Goal: Transaction & Acquisition: Obtain resource

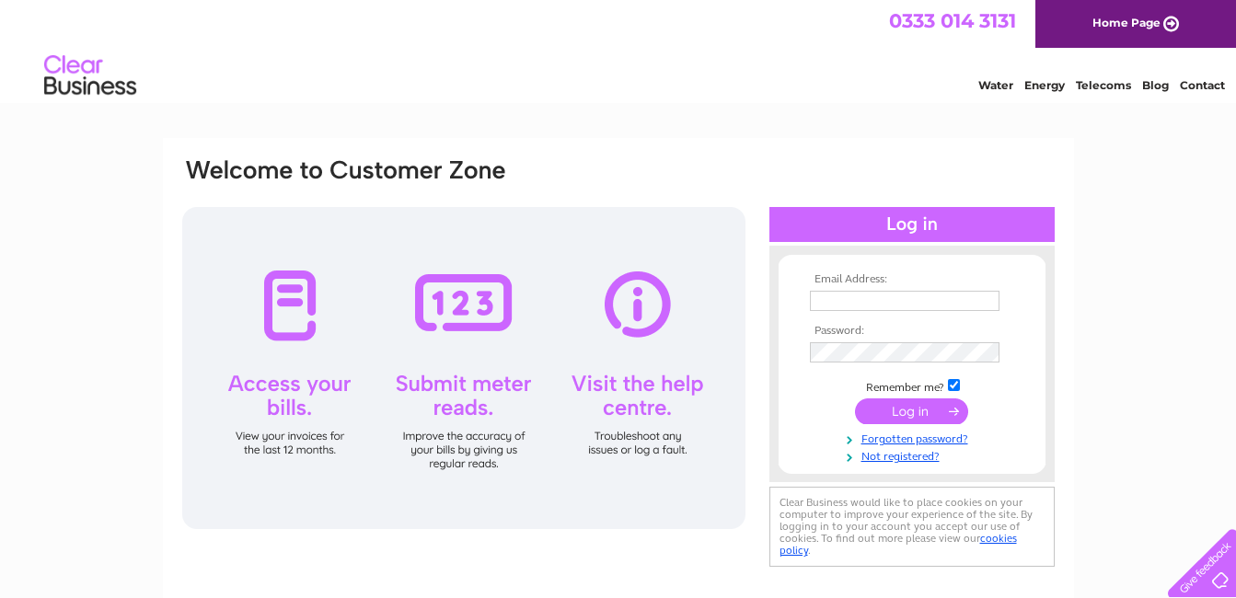
type input "contact@valentes.co.uk"
click at [907, 413] on input "submit" at bounding box center [911, 412] width 113 height 26
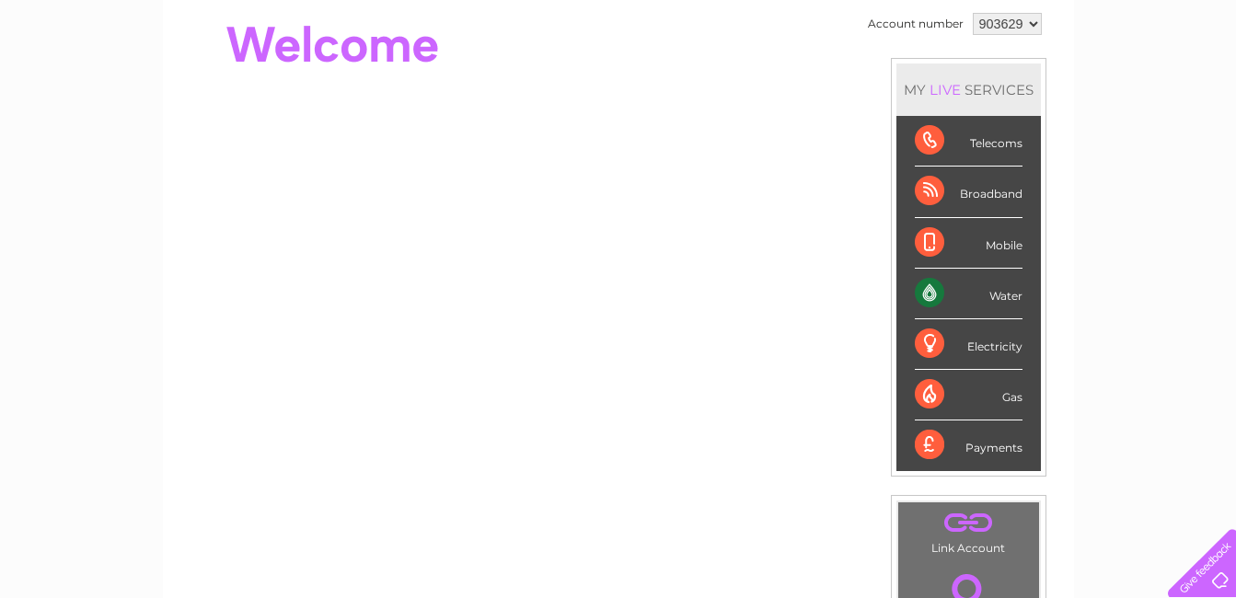
scroll to position [92, 0]
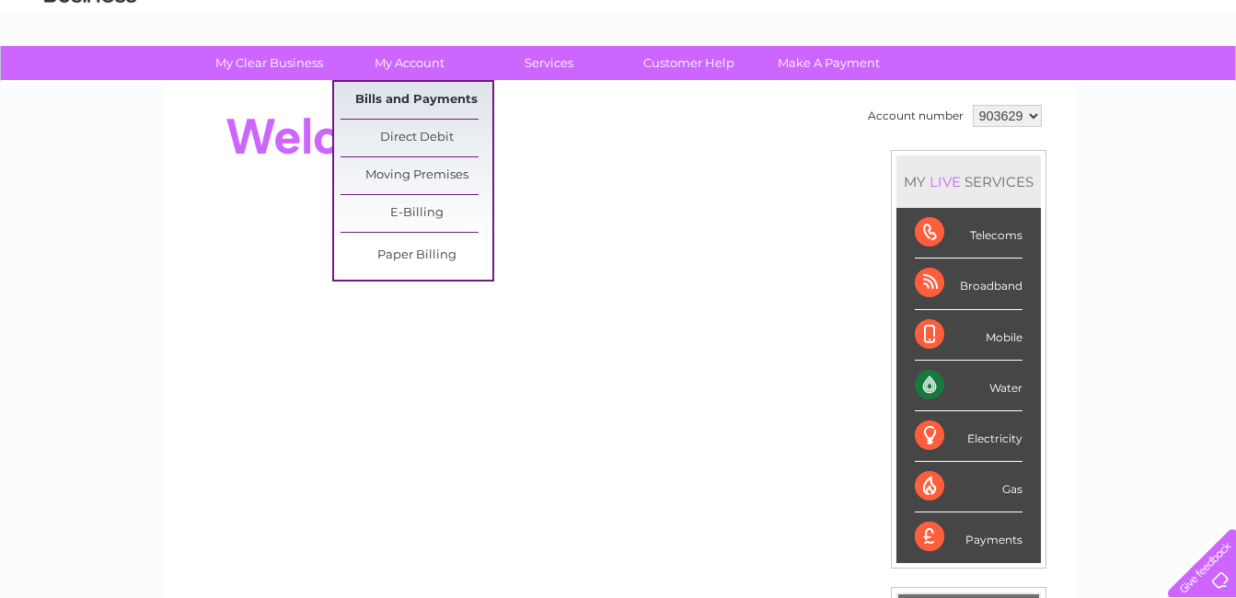
click at [422, 98] on link "Bills and Payments" at bounding box center [417, 100] width 152 height 37
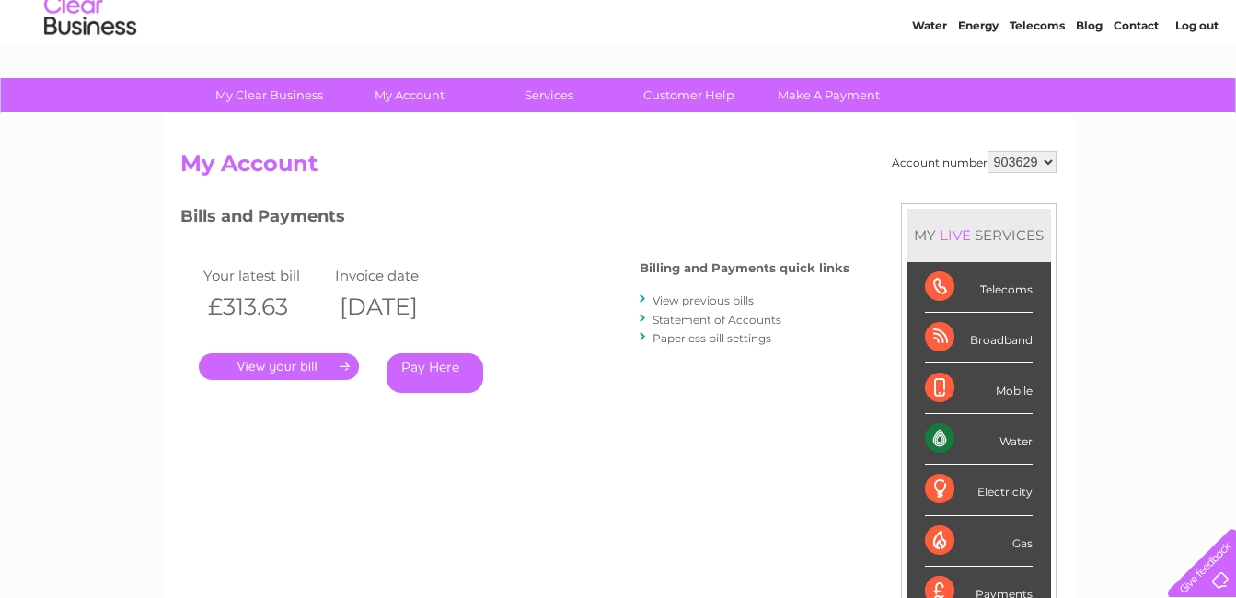
scroll to position [184, 0]
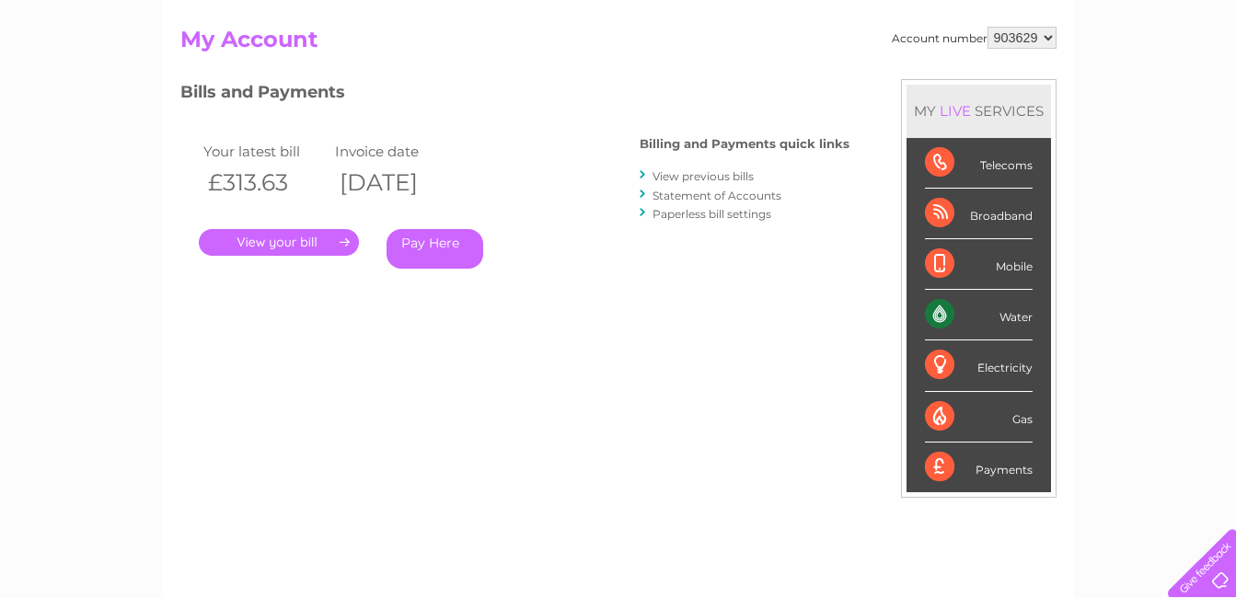
click at [316, 241] on link "." at bounding box center [279, 242] width 160 height 27
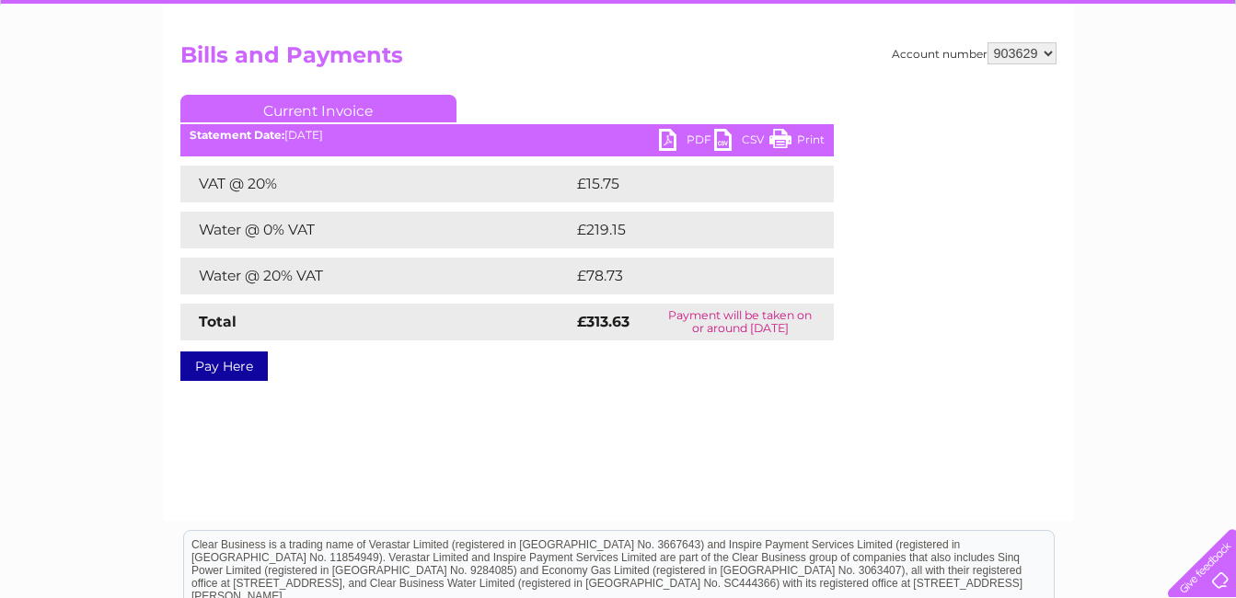
scroll to position [184, 0]
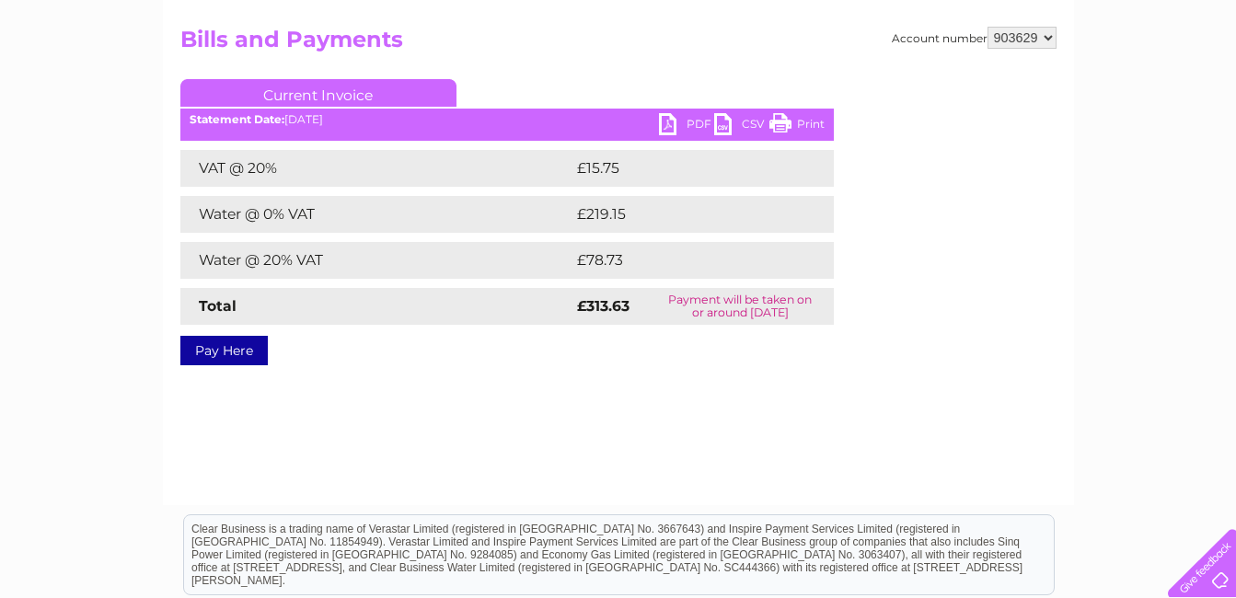
click at [679, 126] on link "PDF" at bounding box center [686, 126] width 55 height 27
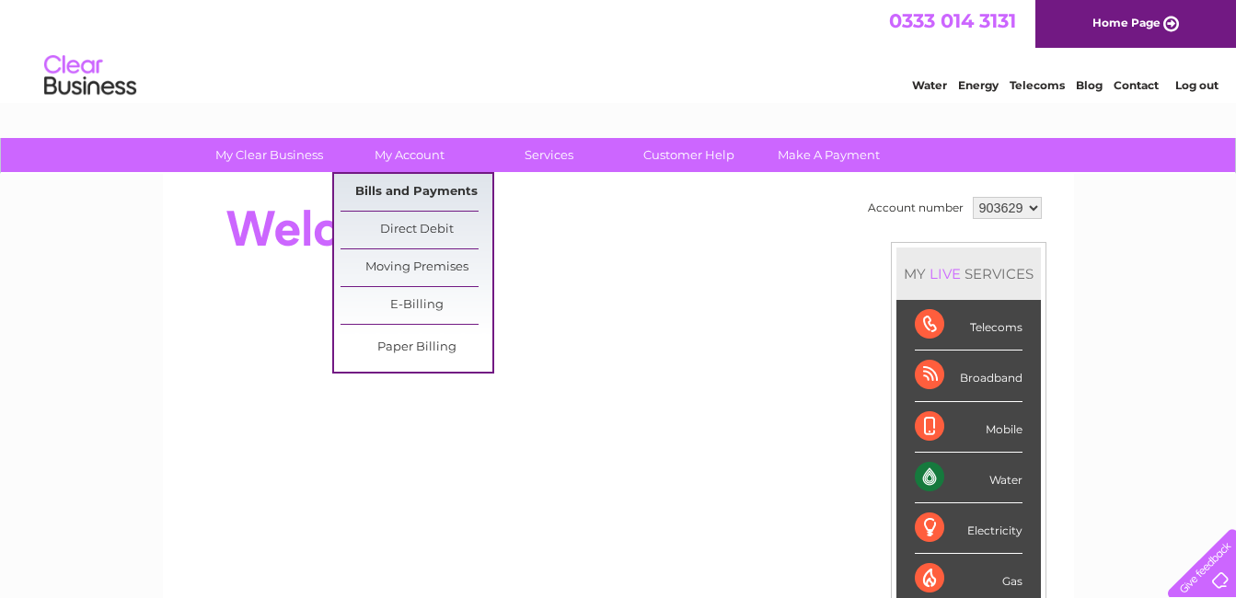
click at [392, 187] on link "Bills and Payments" at bounding box center [417, 192] width 152 height 37
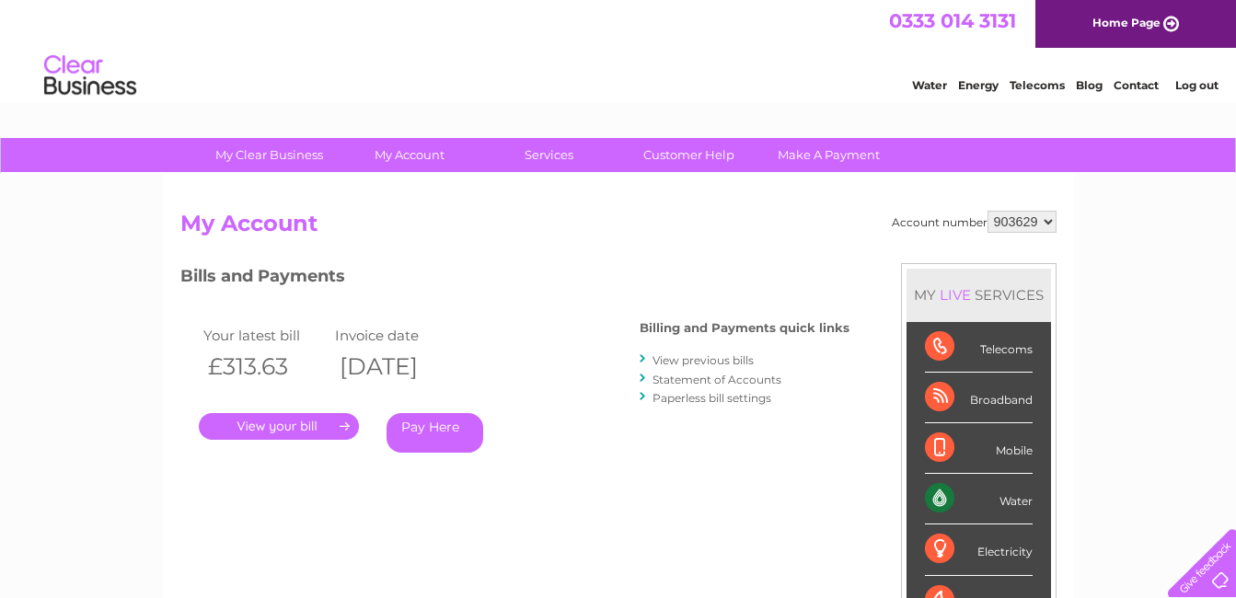
click at [295, 422] on link "." at bounding box center [279, 426] width 160 height 27
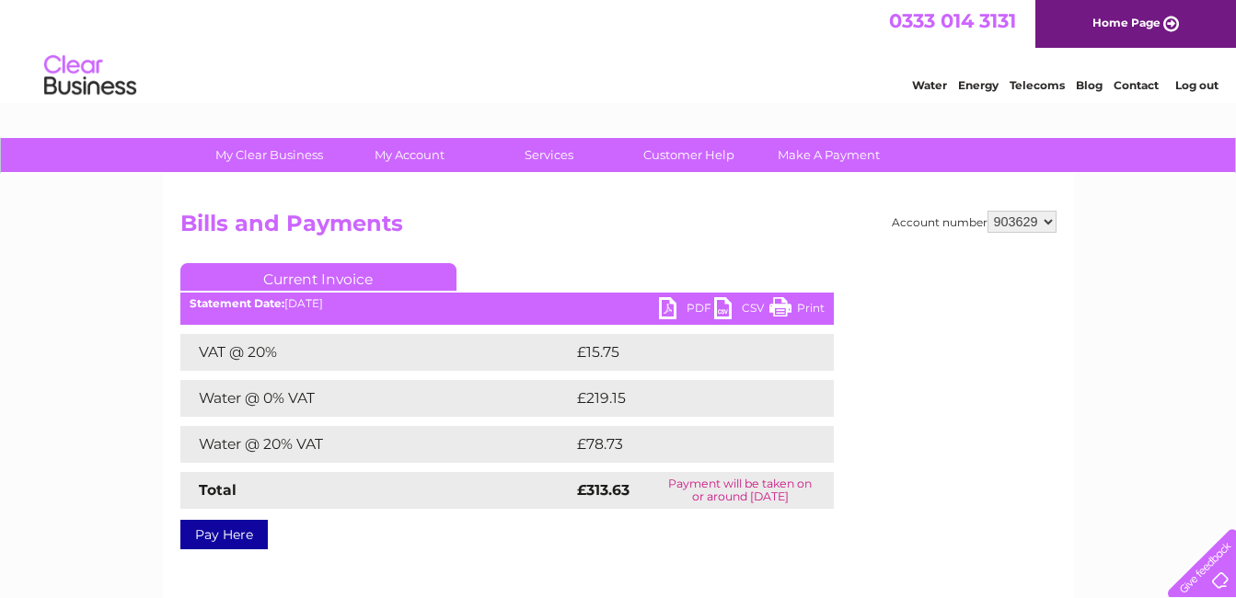
click at [683, 311] on link "PDF" at bounding box center [686, 310] width 55 height 27
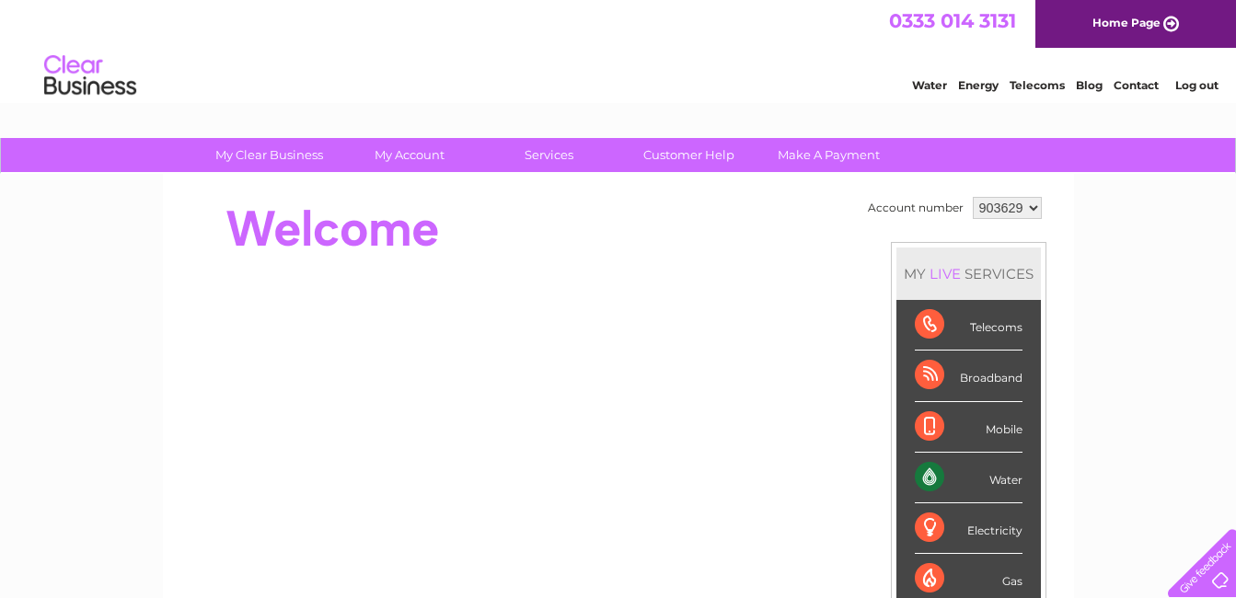
click at [1191, 86] on link "Log out" at bounding box center [1196, 85] width 43 height 14
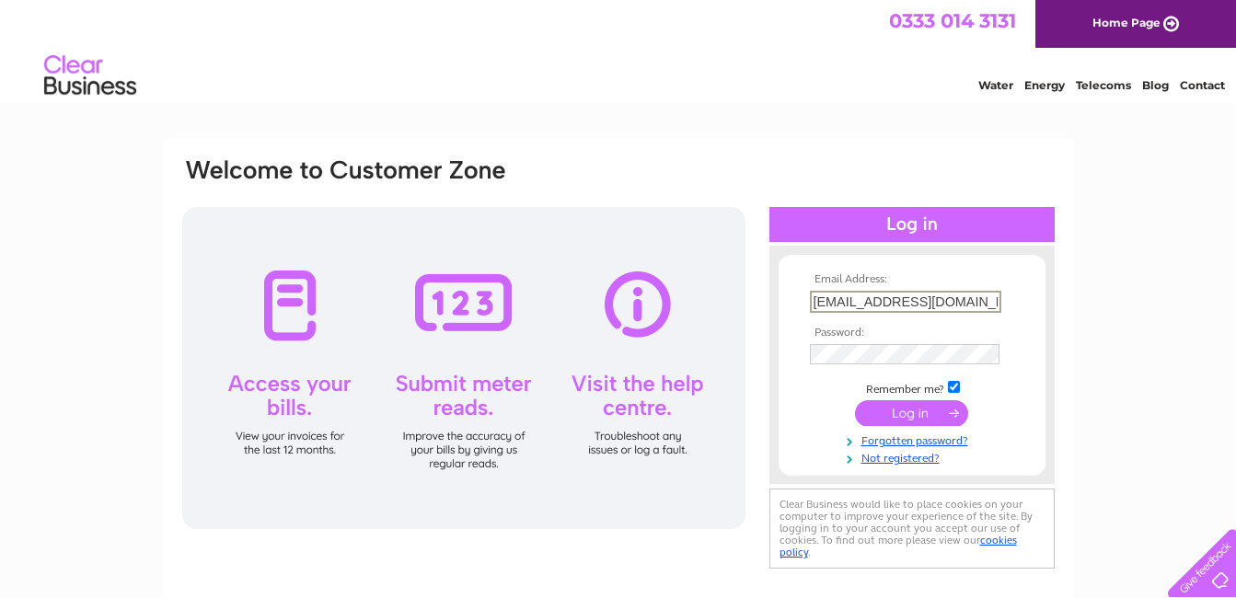
click at [988, 305] on input "[EMAIL_ADDRESS][DOMAIN_NAME]" at bounding box center [905, 302] width 191 height 22
type input "c"
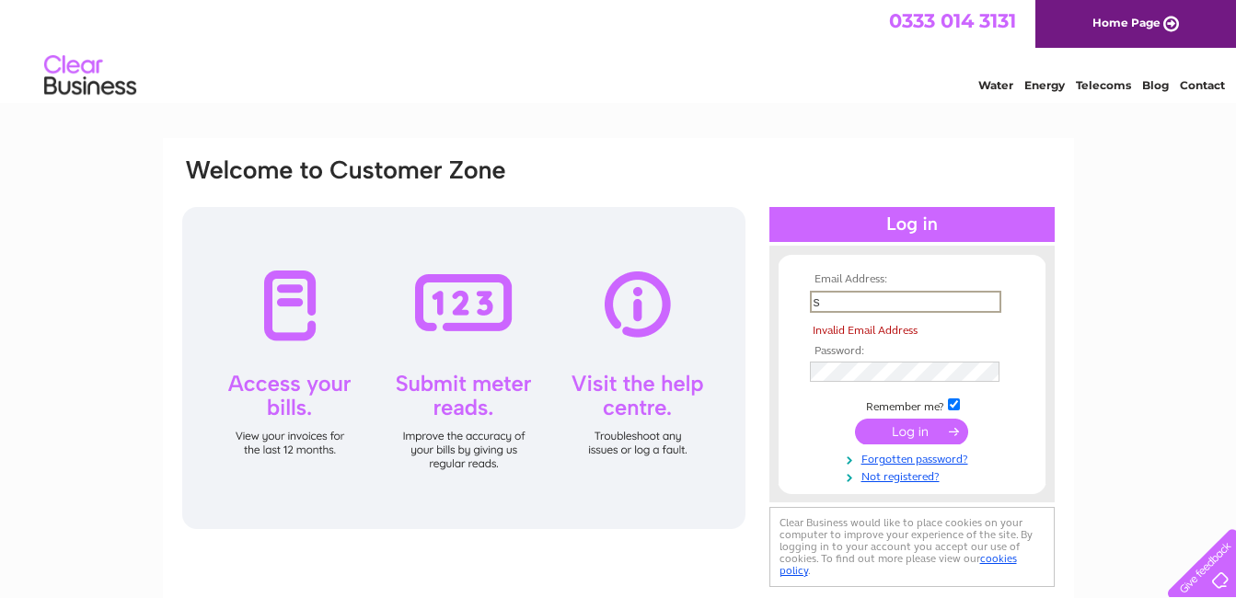
type input "[EMAIL_ADDRESS][DOMAIN_NAME]"
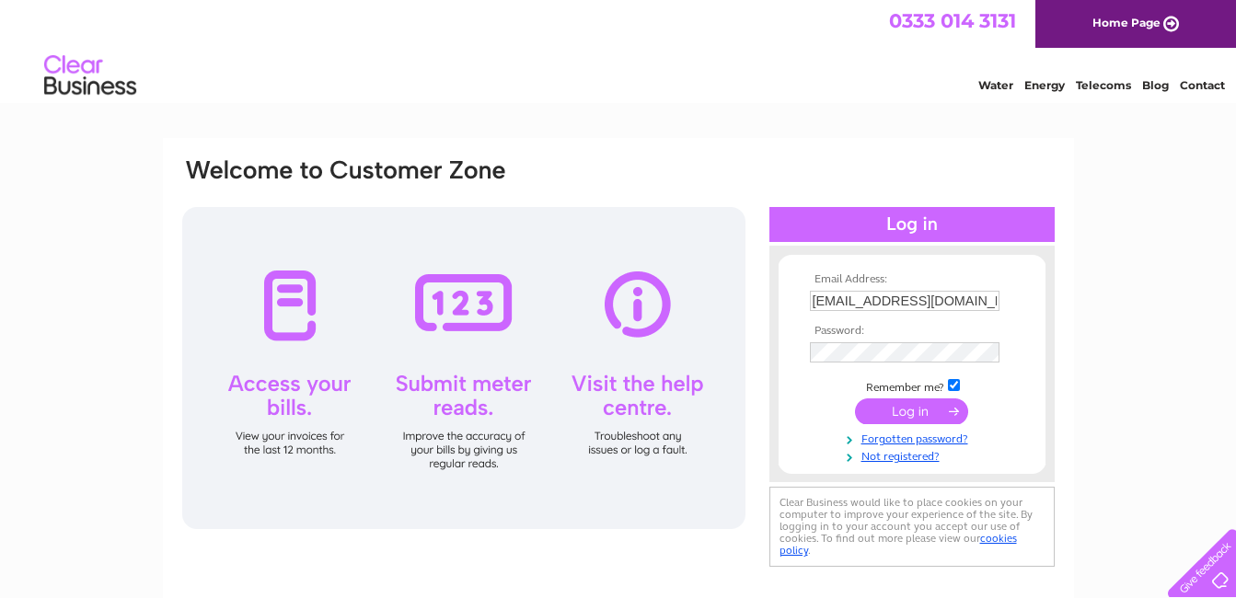
click at [907, 418] on input "submit" at bounding box center [911, 412] width 113 height 26
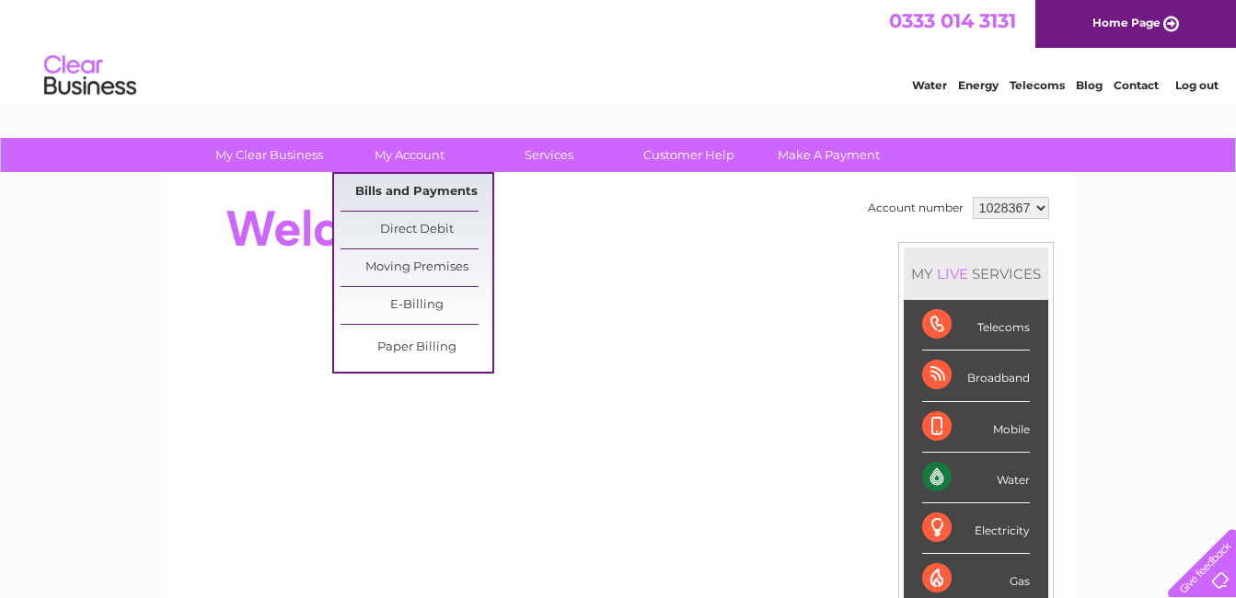
click at [399, 185] on link "Bills and Payments" at bounding box center [417, 192] width 152 height 37
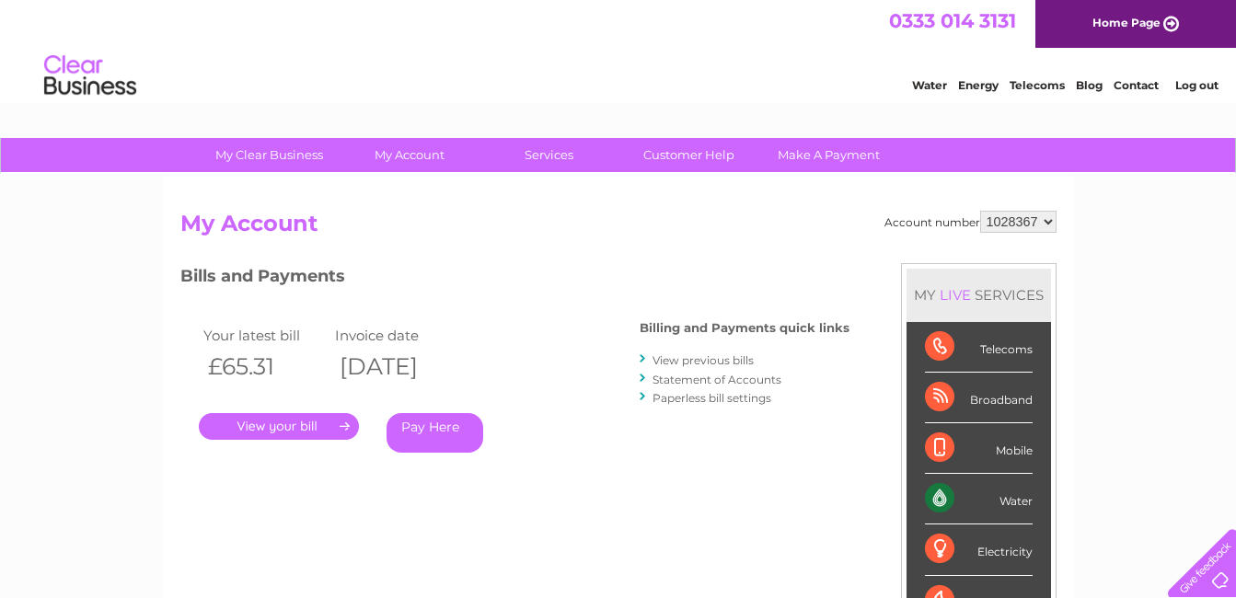
click at [293, 430] on link "." at bounding box center [279, 426] width 160 height 27
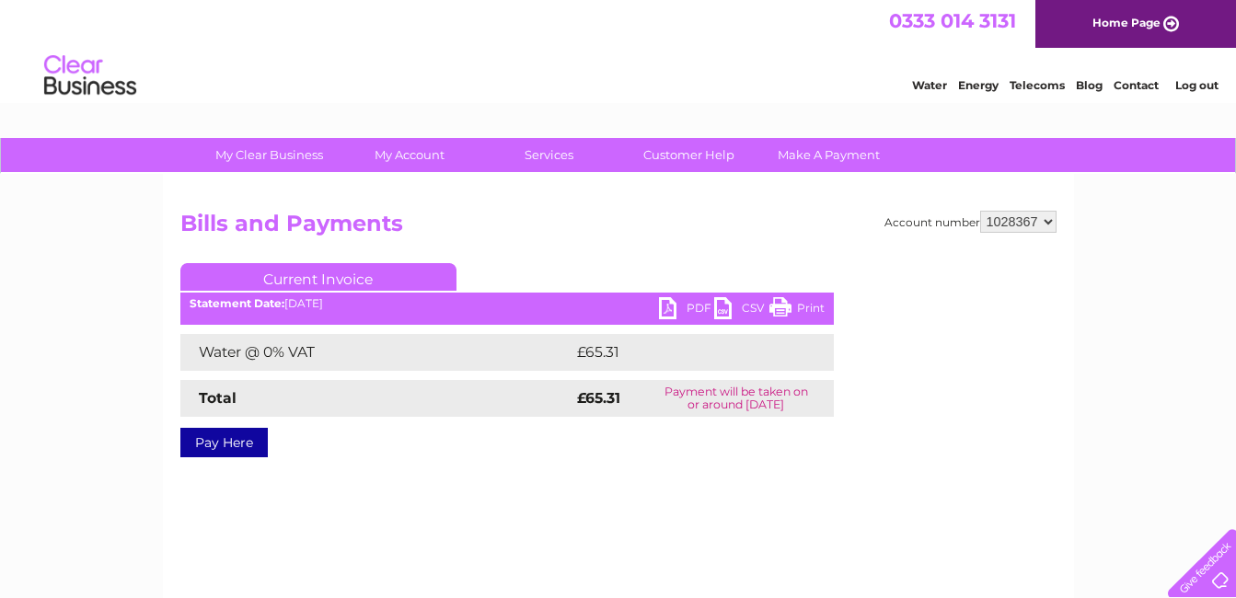
click at [671, 309] on link "PDF" at bounding box center [686, 310] width 55 height 27
